Goal: Navigation & Orientation: Understand site structure

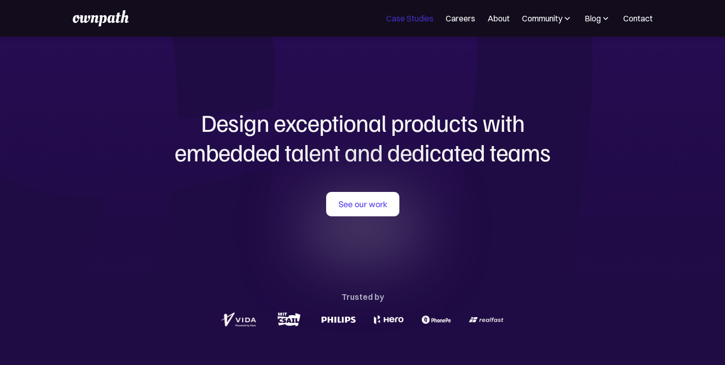
click at [402, 21] on link "Case Studies" at bounding box center [409, 18] width 47 height 12
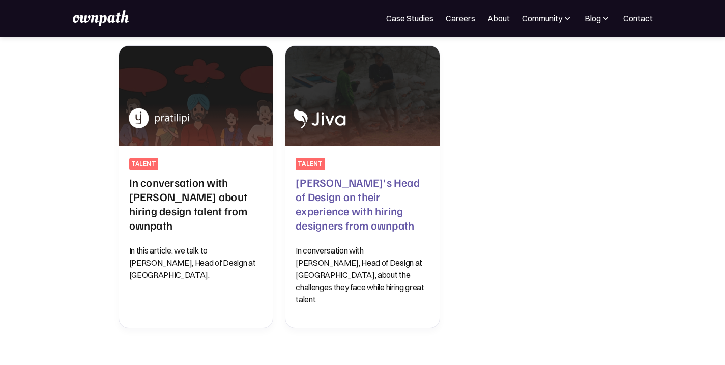
scroll to position [413, 0]
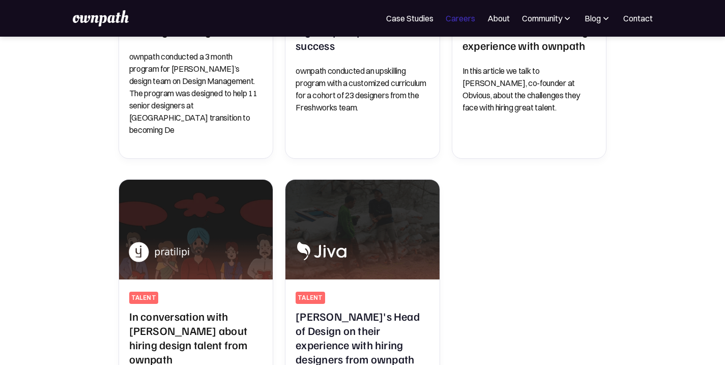
click at [447, 23] on link "Careers" at bounding box center [461, 18] width 30 height 12
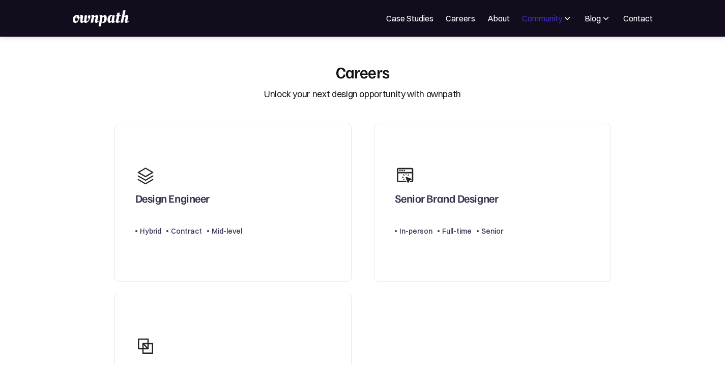
click at [533, 16] on div "Community" at bounding box center [542, 18] width 40 height 12
click at [518, 78] on div "Resources" at bounding box center [514, 78] width 38 height 12
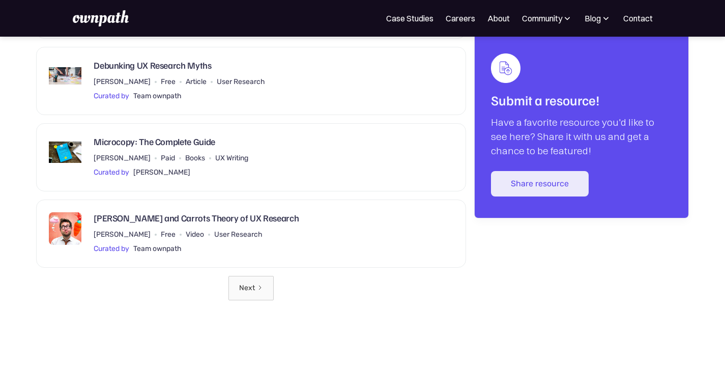
scroll to position [1454, 0]
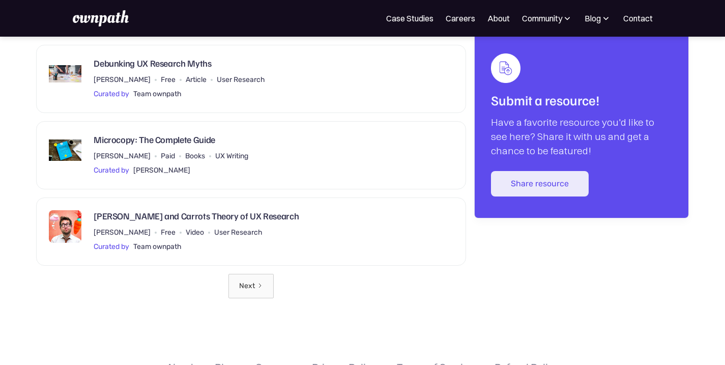
click at [601, 19] on img at bounding box center [606, 18] width 10 height 10
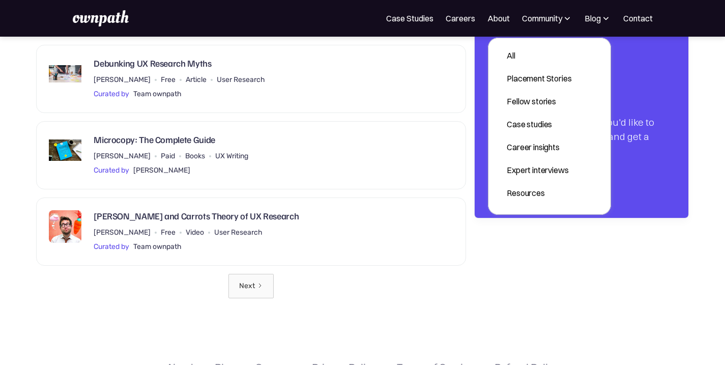
click at [123, 14] on img at bounding box center [101, 18] width 56 height 16
